Goal: Task Accomplishment & Management: Use online tool/utility

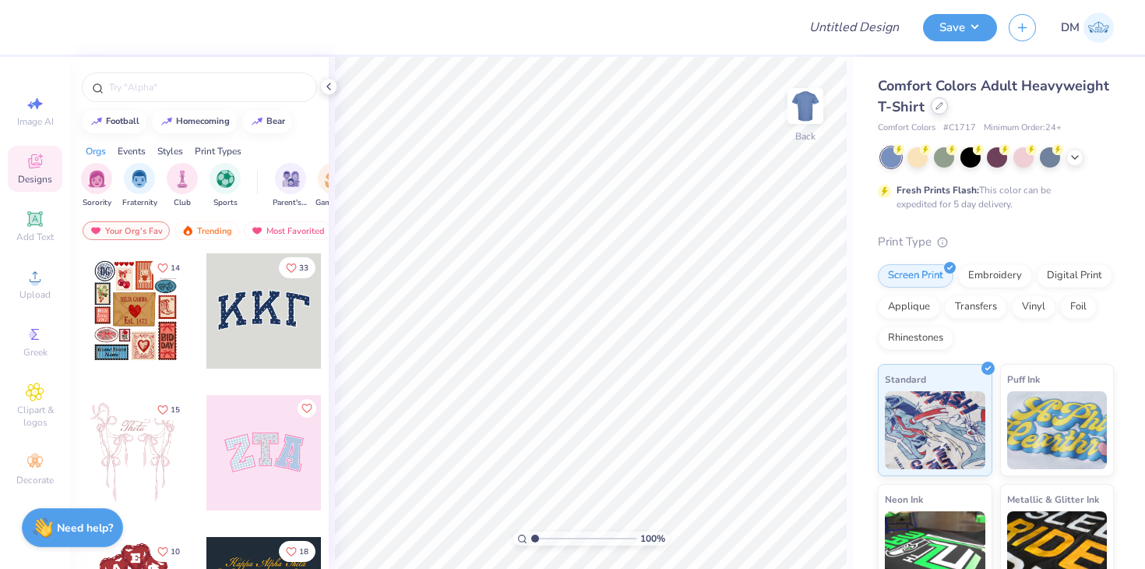
click at [941, 114] on div "Comfort Colors Adult Heavyweight T-Shirt" at bounding box center [996, 97] width 236 height 42
click at [935, 112] on div at bounding box center [939, 105] width 17 height 17
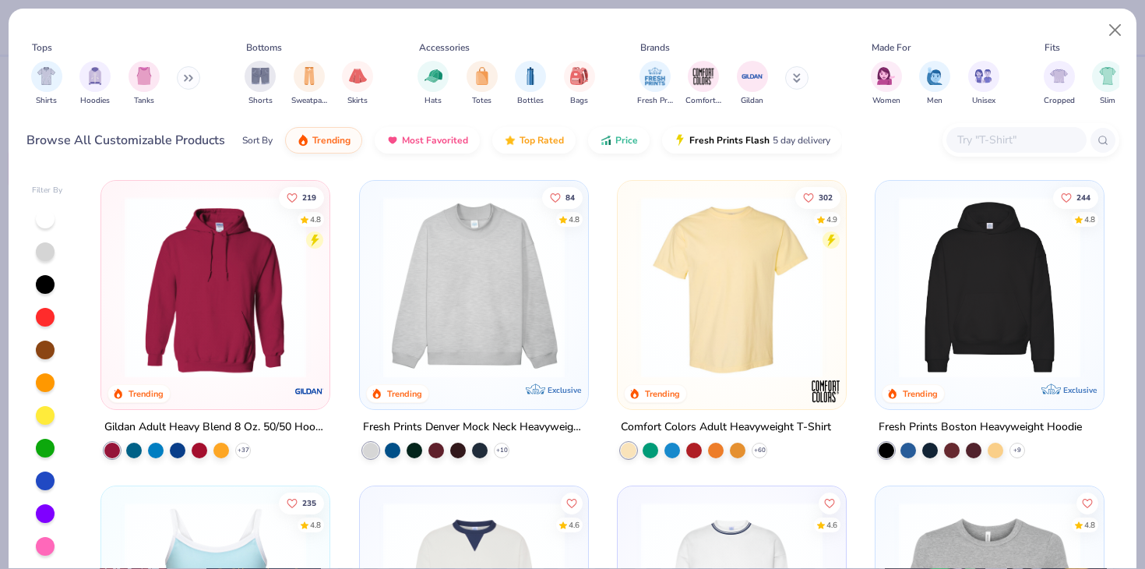
click at [999, 140] on input "text" at bounding box center [1016, 140] width 120 height 18
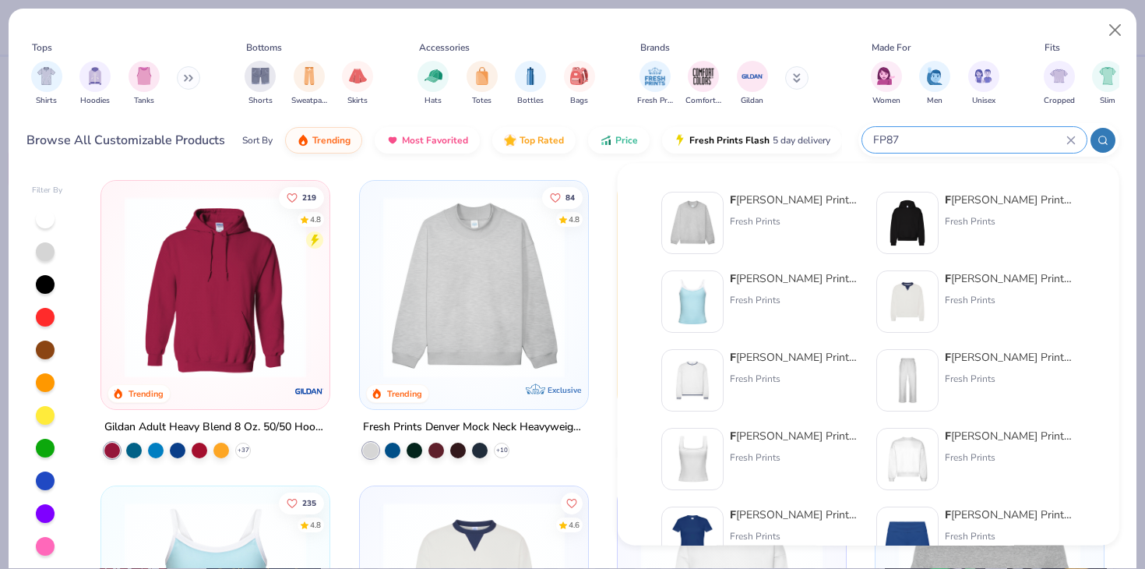
type input "FP87"
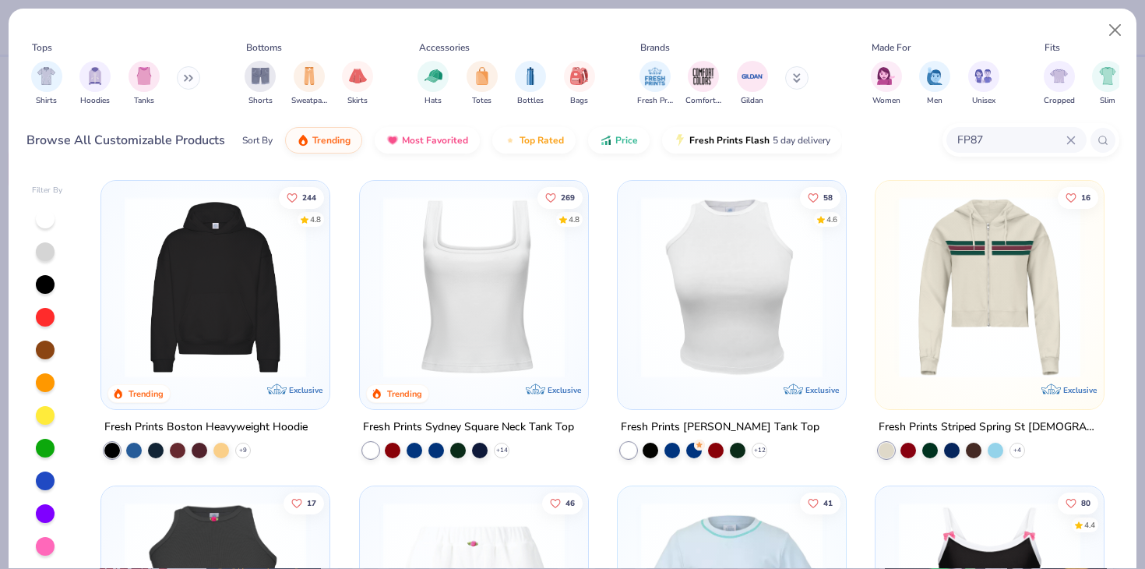
click at [308, 333] on img at bounding box center [215, 287] width 197 height 182
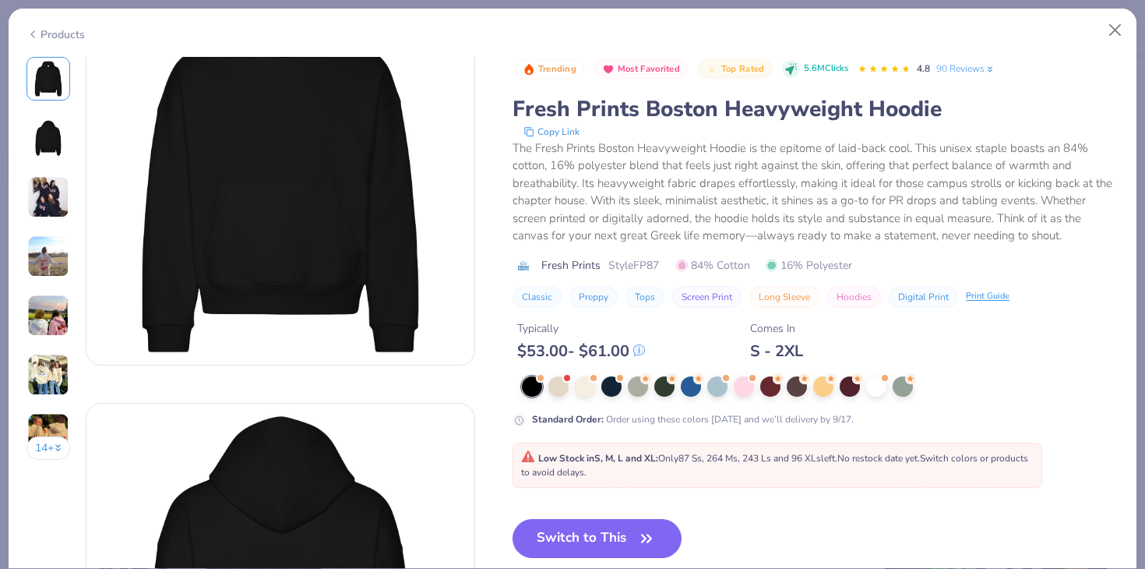
scroll to position [82, 0]
click at [1129, 20] on button "Close" at bounding box center [1116, 31] width 30 height 30
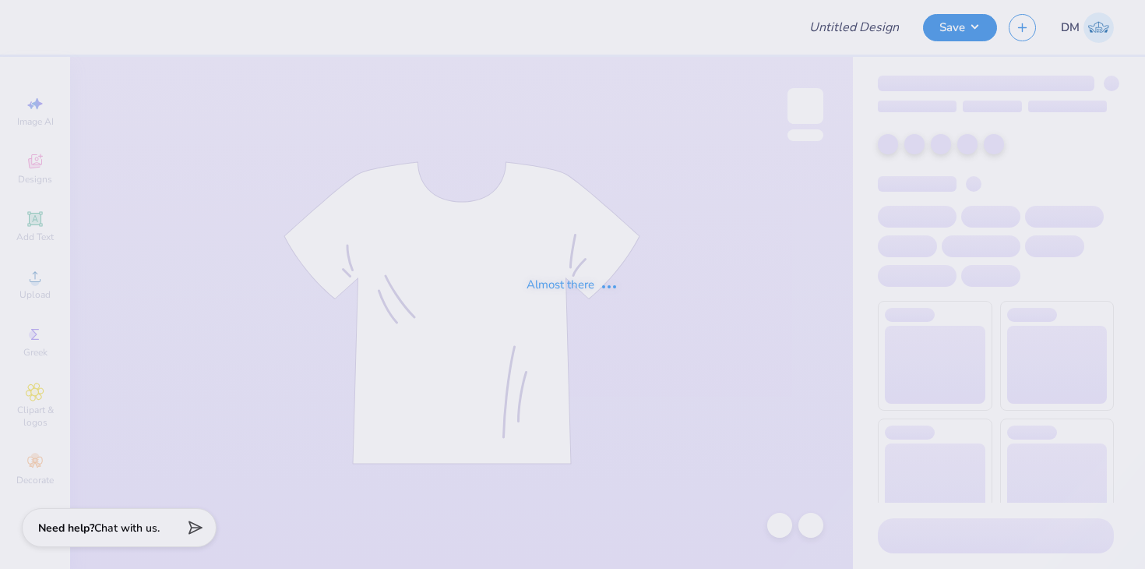
type input "Merch for Alpha Kappa Psi"
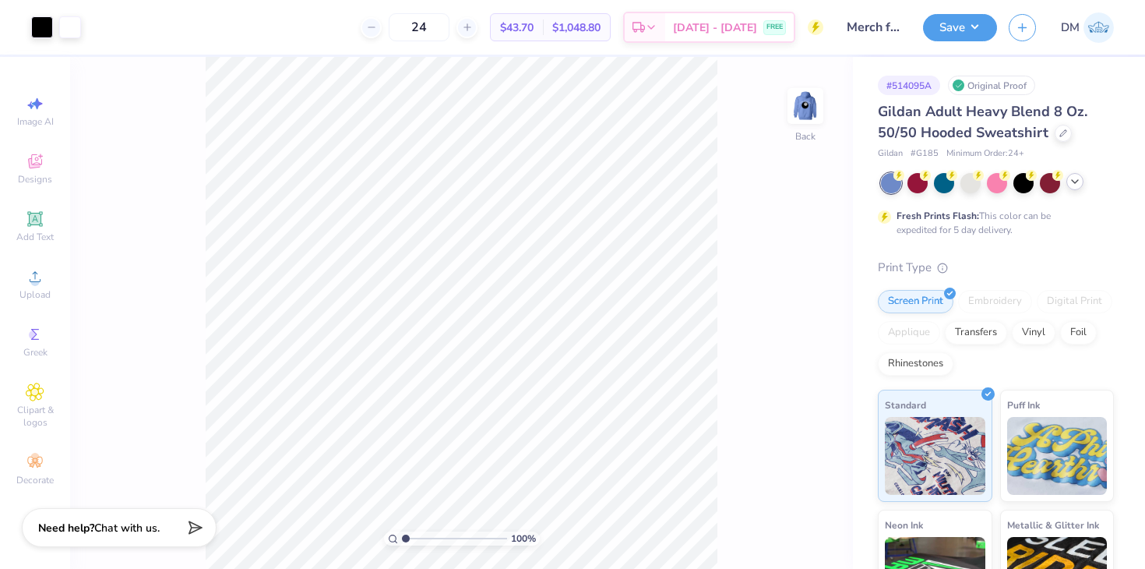
click at [1078, 186] on icon at bounding box center [1075, 181] width 12 height 12
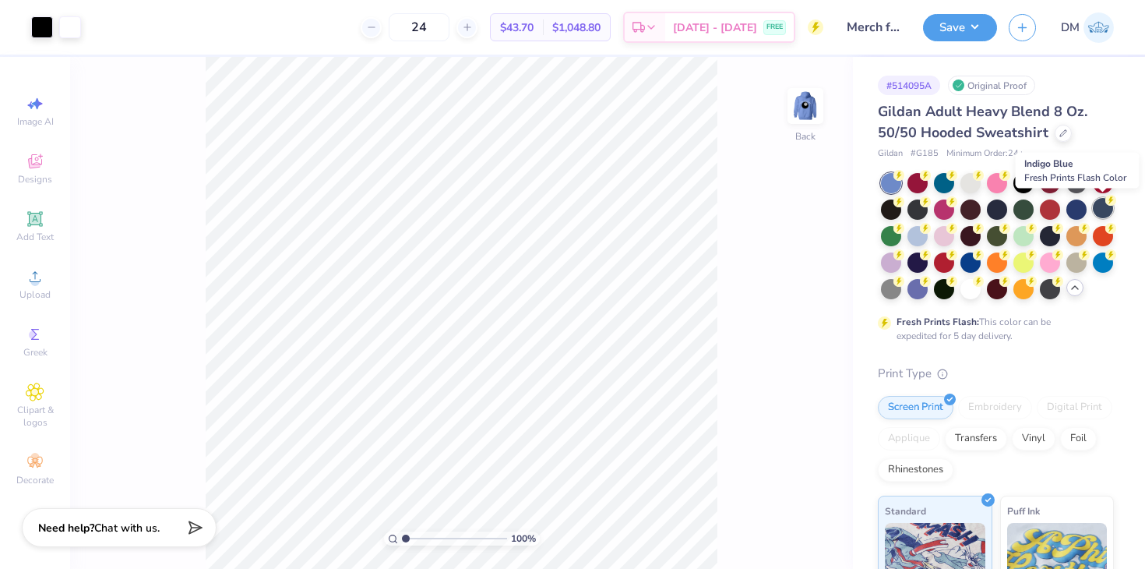
click at [1099, 206] on div at bounding box center [1103, 208] width 20 height 20
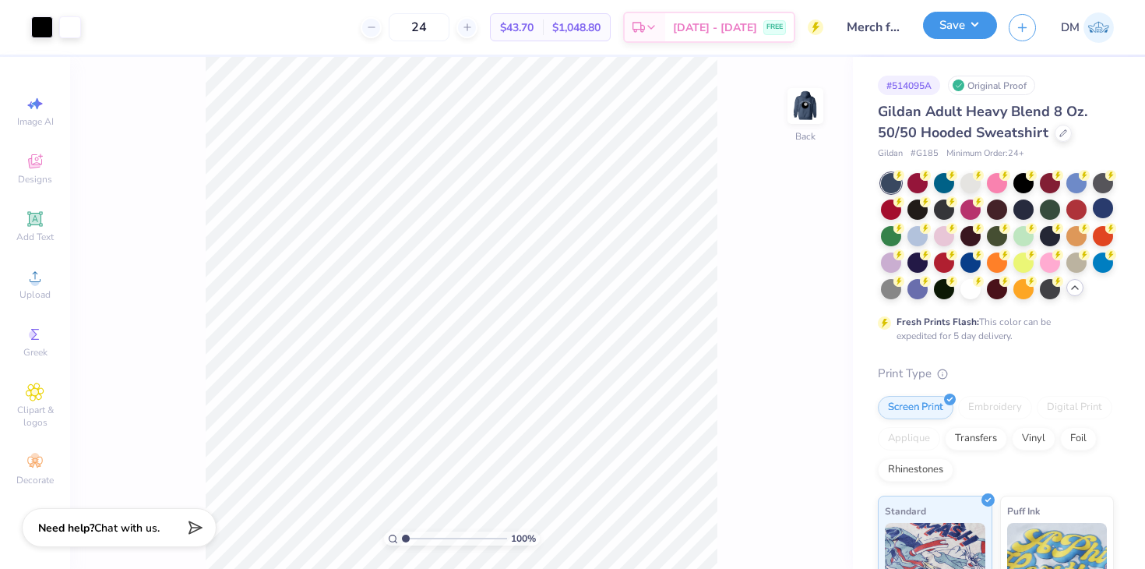
click at [978, 37] on button "Save" at bounding box center [960, 25] width 74 height 27
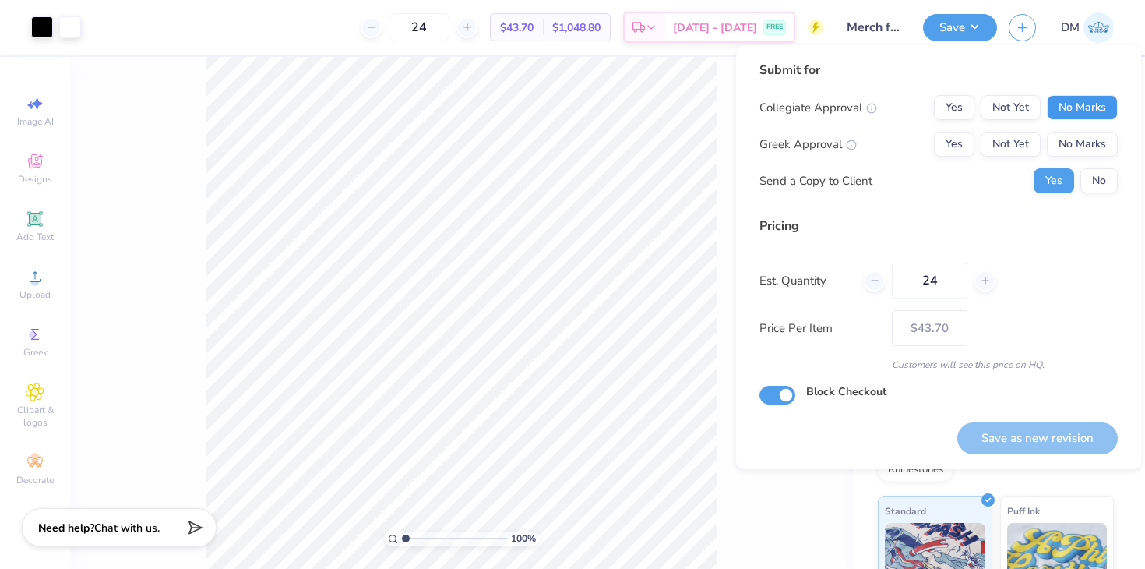
click at [1070, 104] on button "No Marks" at bounding box center [1082, 107] width 71 height 25
click at [1034, 140] on button "Not Yet" at bounding box center [1011, 144] width 60 height 25
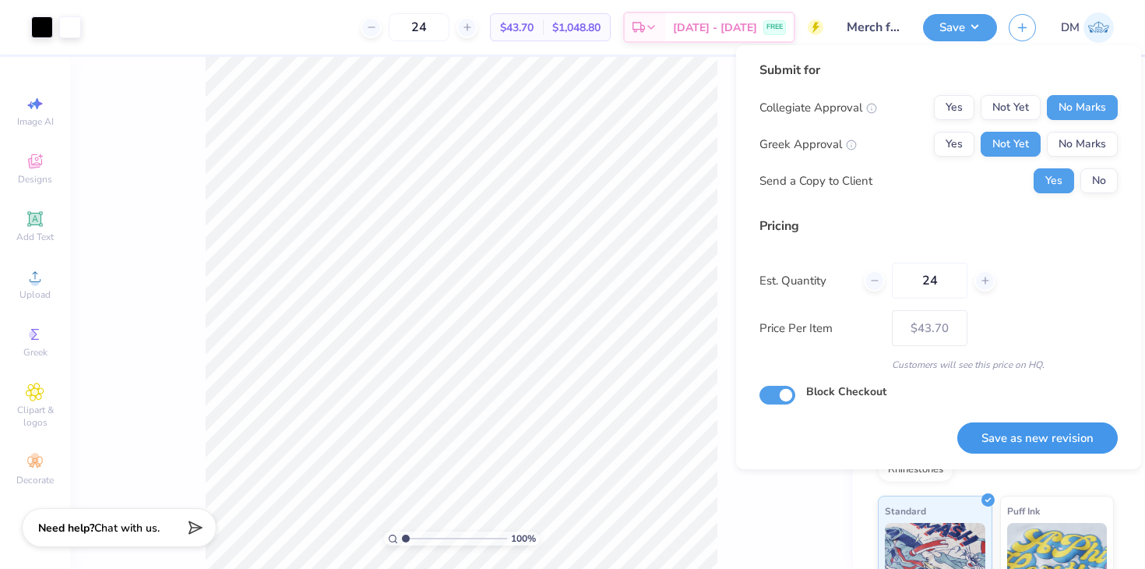
click at [1054, 446] on button "Save as new revision" at bounding box center [1037, 438] width 160 height 32
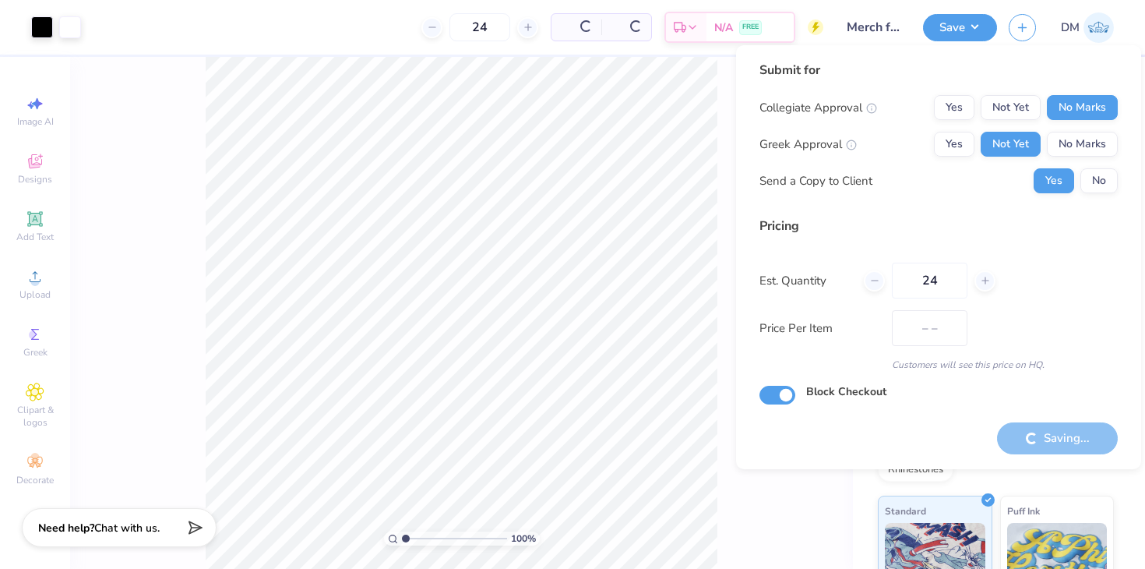
type input "$43.70"
